Goal: Find specific fact: Find specific fact

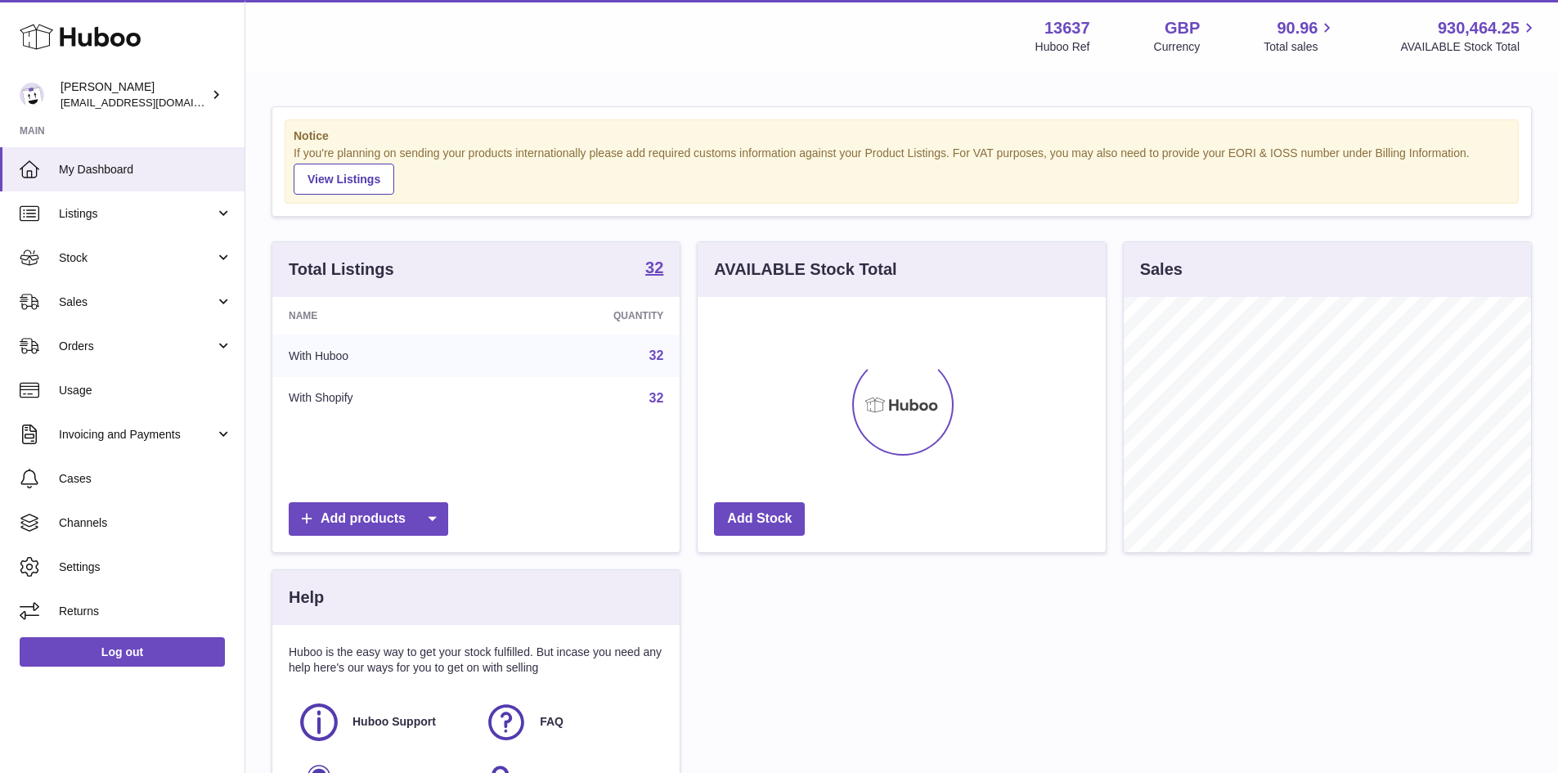
scroll to position [255, 408]
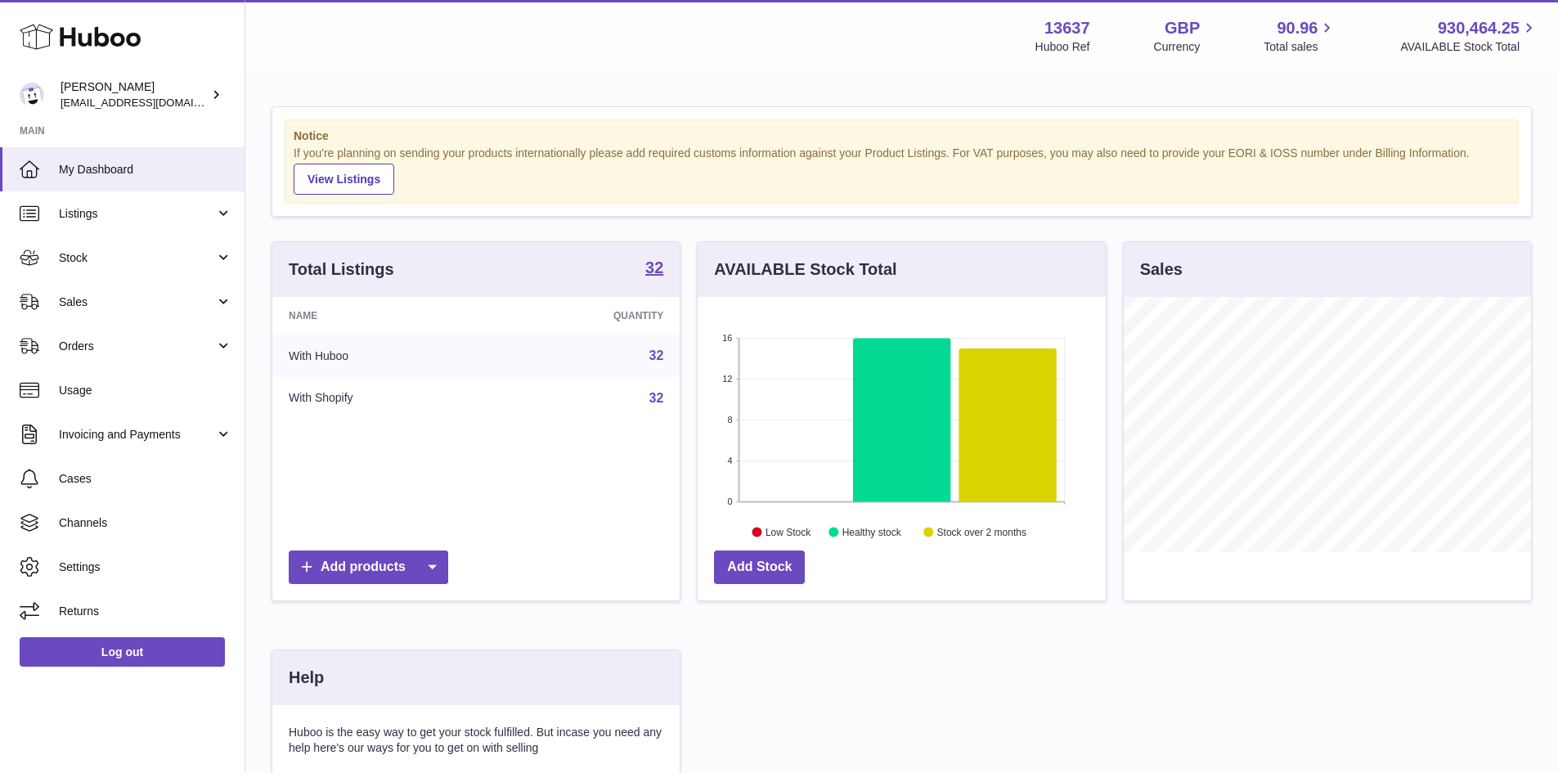
click at [659, 360] on link "32" at bounding box center [657, 355] width 15 height 14
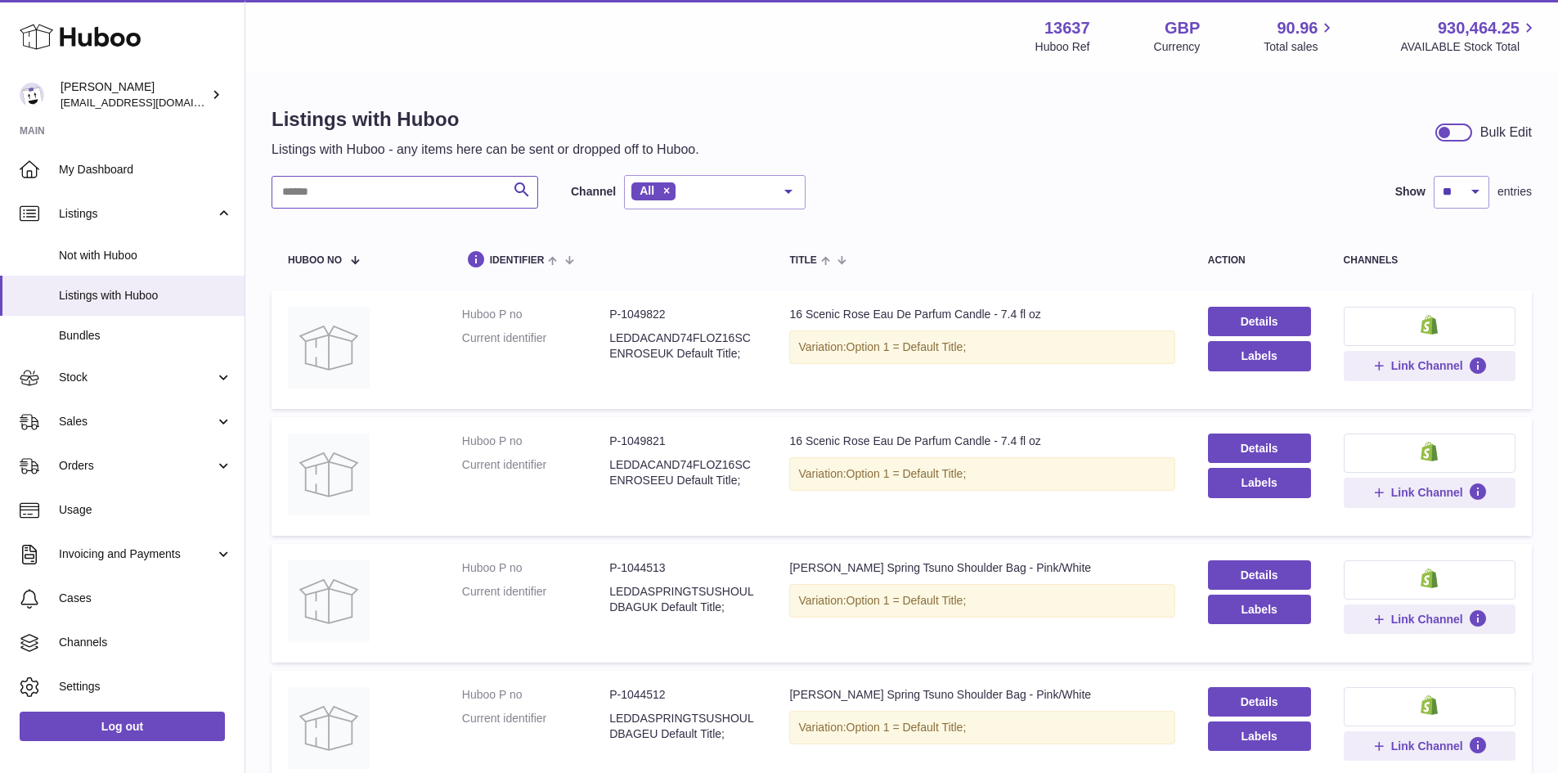
click at [371, 199] on input "text" at bounding box center [405, 192] width 267 height 33
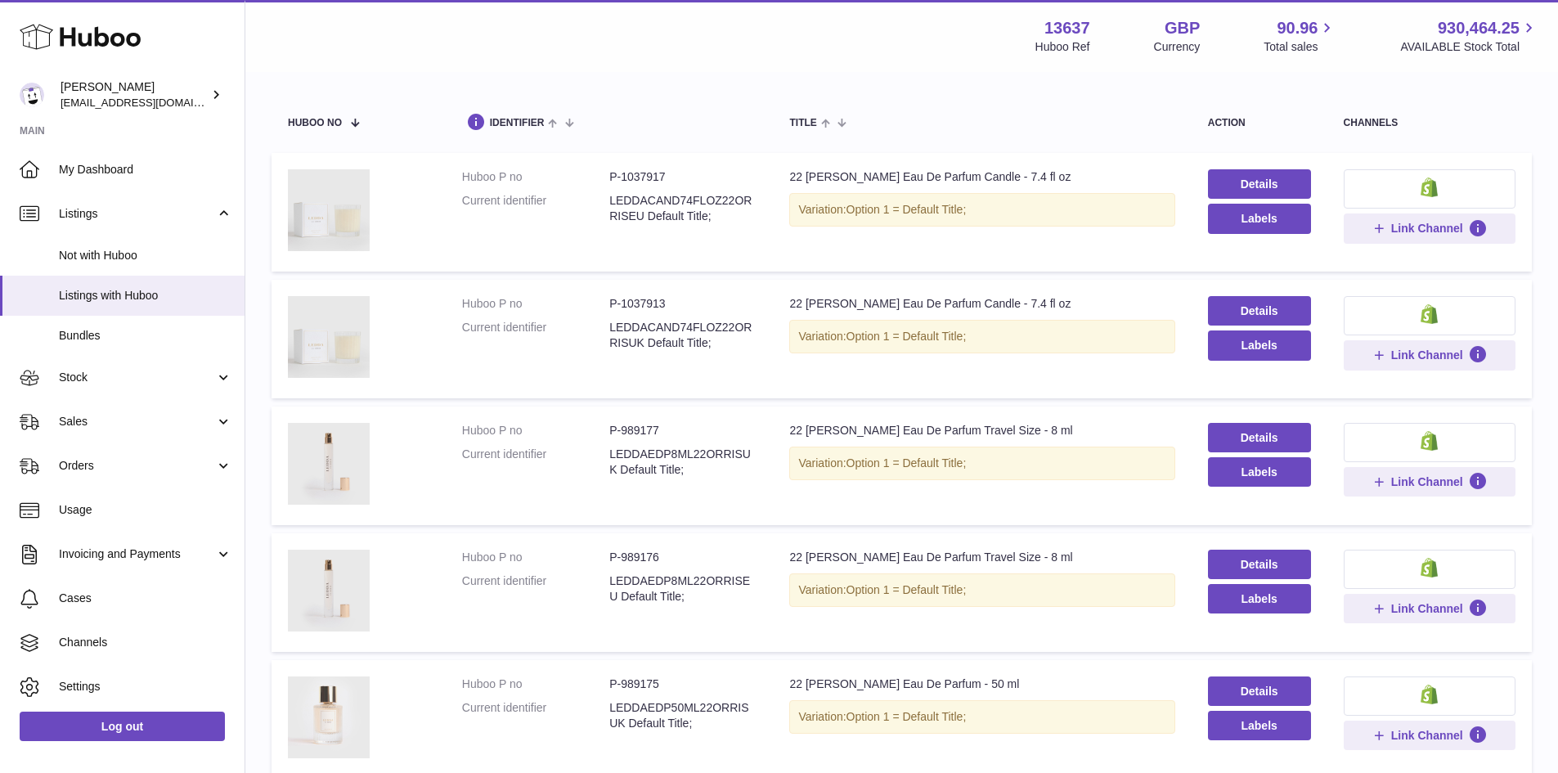
scroll to position [164, 0]
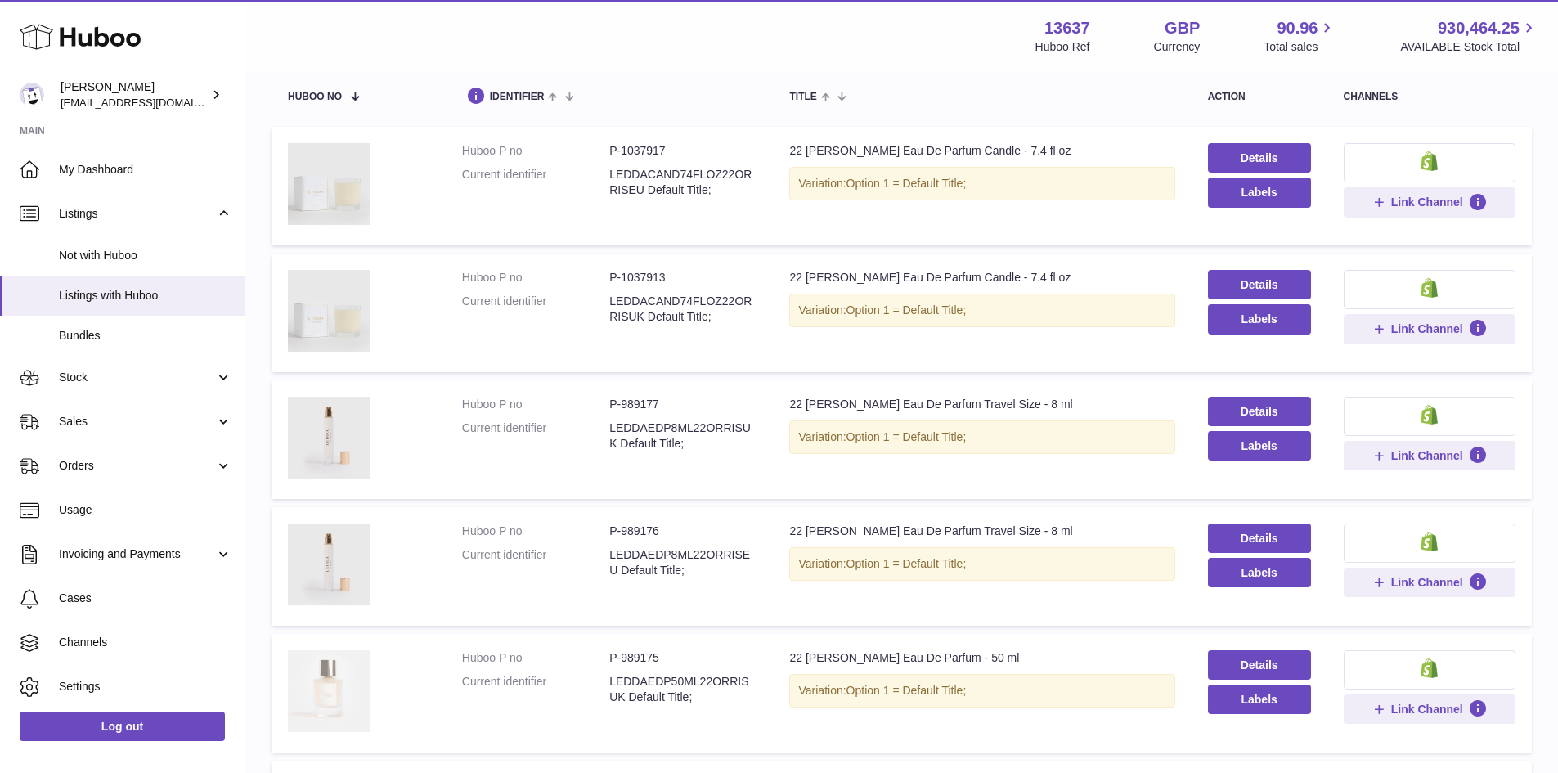
type input "**"
click at [342, 687] on img at bounding box center [329, 691] width 82 height 82
click at [634, 654] on dd "P-989175" at bounding box center [682, 658] width 147 height 16
copy dd "989175"
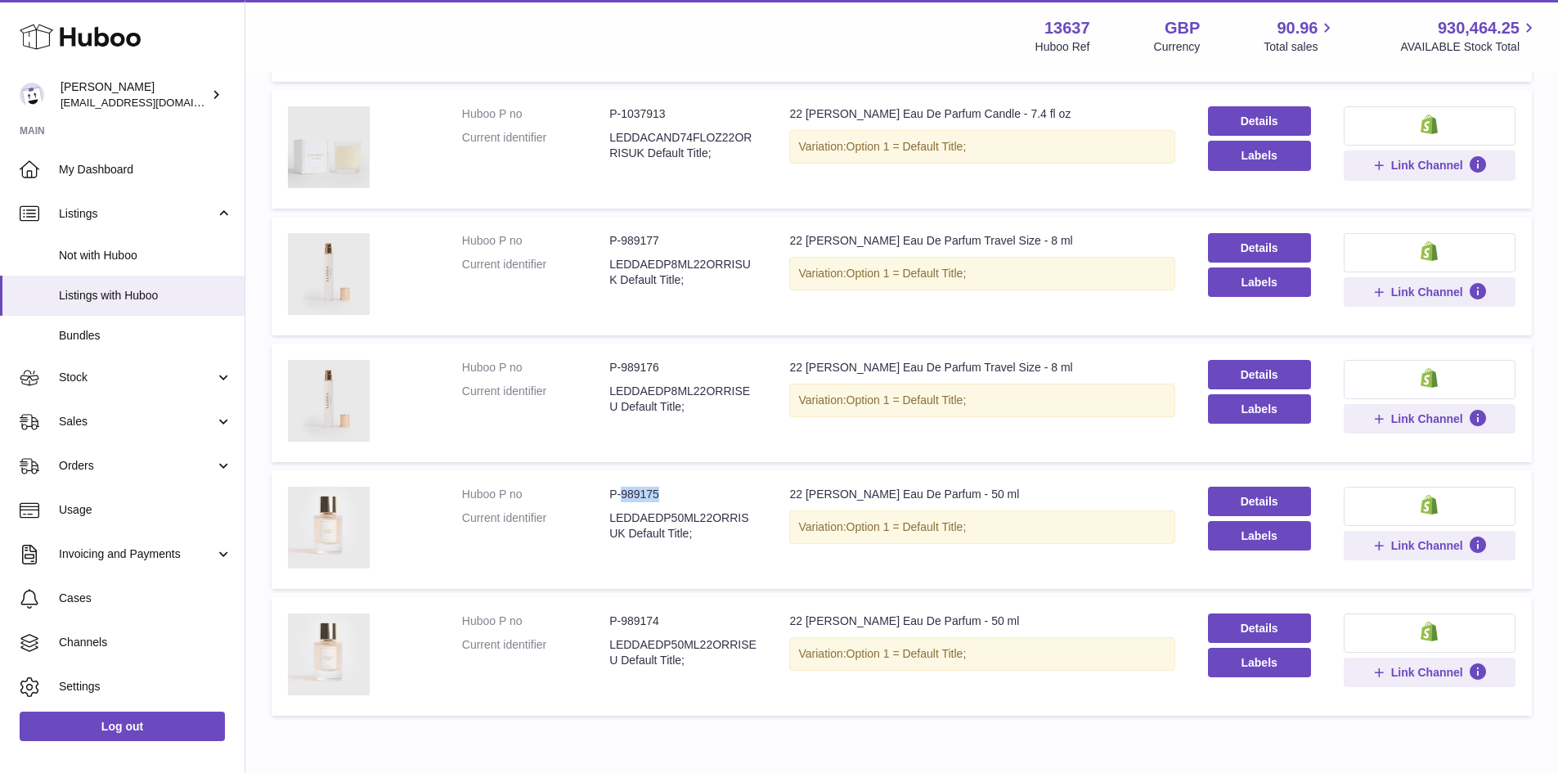
scroll to position [407, 0]
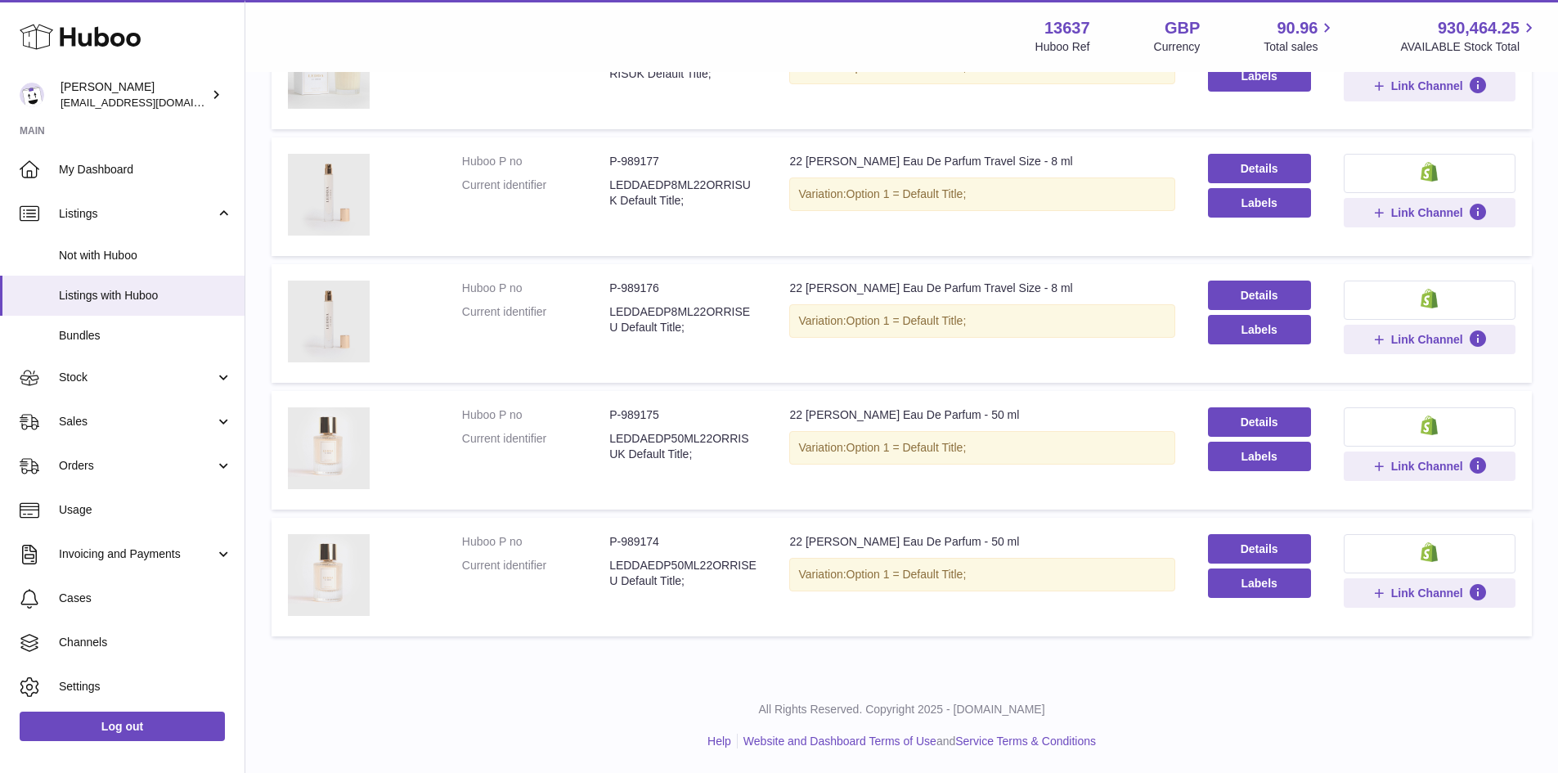
click at [645, 544] on dd "P-989174" at bounding box center [682, 542] width 147 height 16
copy dd "989174"
